Goal: Task Accomplishment & Management: Manage account settings

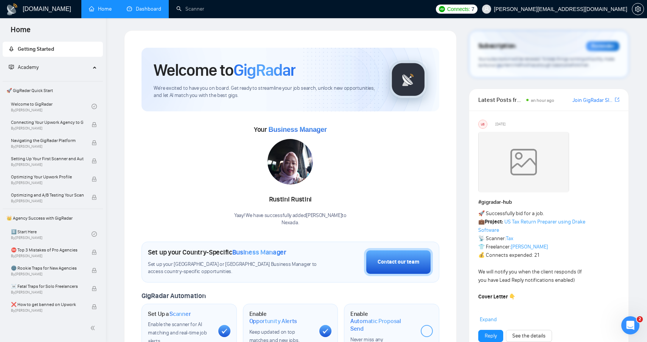
click at [140, 9] on link "Dashboard" at bounding box center [144, 9] width 34 height 6
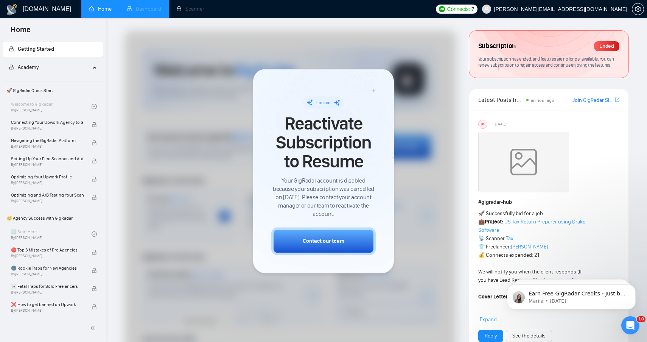
click at [601, 9] on span "[PERSON_NAME][EMAIL_ADDRESS][DOMAIN_NAME]" at bounding box center [560, 9] width 133 height 0
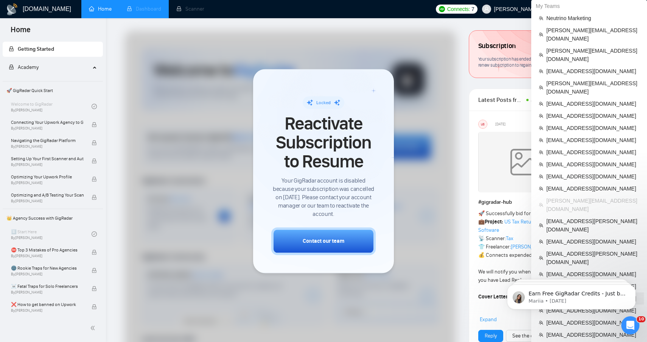
click at [577, 294] on span "[EMAIL_ADDRESS][DOMAIN_NAME]" at bounding box center [593, 298] width 93 height 8
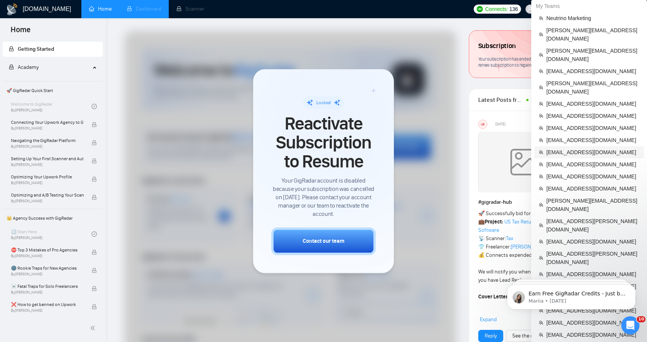
click at [575, 148] on span "[EMAIL_ADDRESS][DOMAIN_NAME]" at bounding box center [593, 152] width 93 height 8
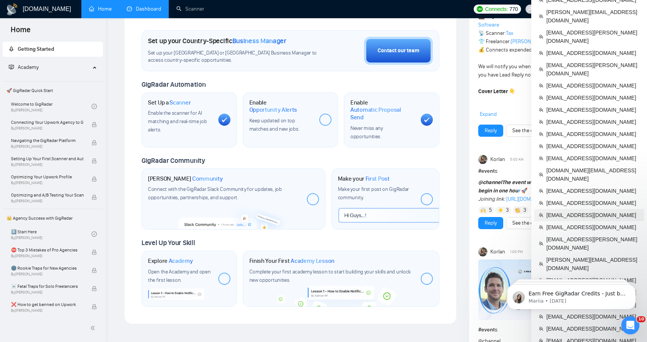
scroll to position [216, 0]
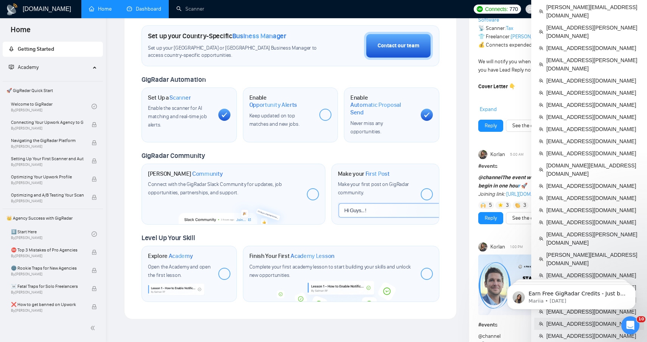
click at [573, 319] on span "[EMAIL_ADDRESS][DOMAIN_NAME]" at bounding box center [593, 323] width 93 height 8
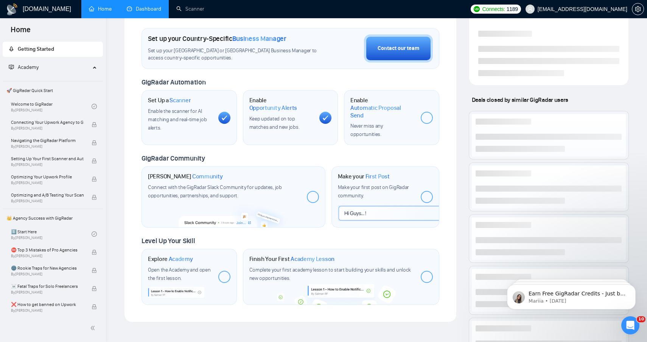
click at [139, 6] on link "Dashboard" at bounding box center [144, 9] width 34 height 6
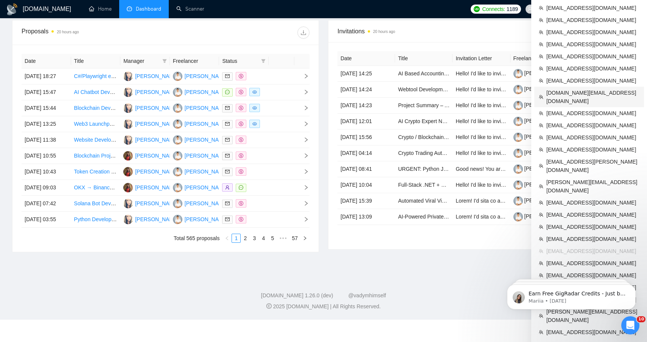
scroll to position [338, 0]
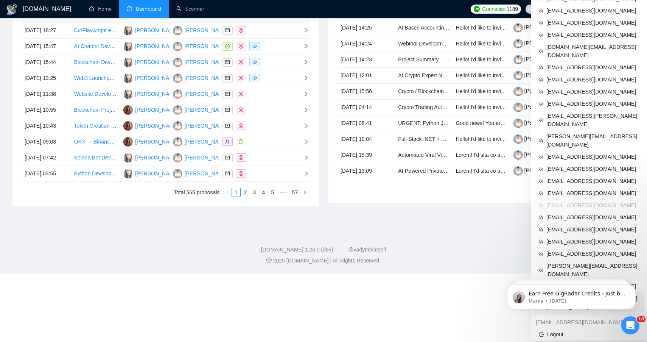
click at [576, 294] on span "[EMAIL_ADDRESS][PERSON_NAME][DOMAIN_NAME]" at bounding box center [593, 302] width 93 height 17
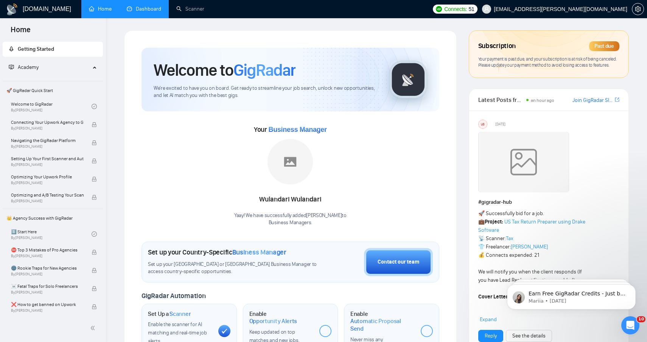
click at [151, 9] on link "Dashboard" at bounding box center [144, 9] width 34 height 6
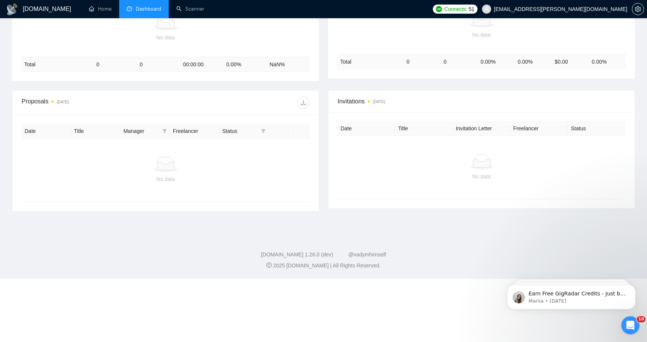
scroll to position [118, 0]
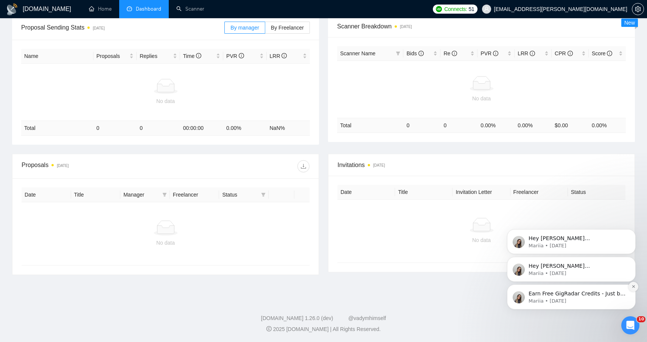
click at [633, 283] on button "Dismiss notification" at bounding box center [634, 287] width 10 height 10
click at [634, 284] on icon "Dismiss notification" at bounding box center [634, 286] width 4 height 4
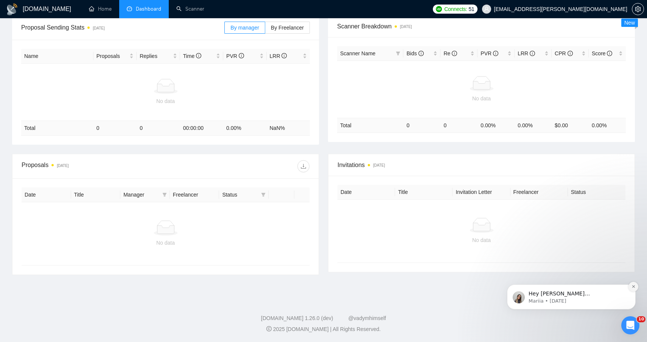
click at [632, 288] on icon "Dismiss notification" at bounding box center [633, 286] width 3 height 3
